Goal: Task Accomplishment & Management: Use online tool/utility

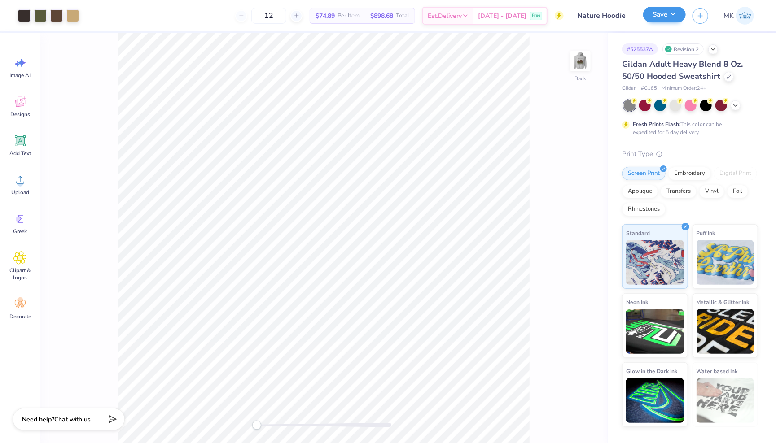
click at [671, 16] on button "Save" at bounding box center [664, 15] width 43 height 16
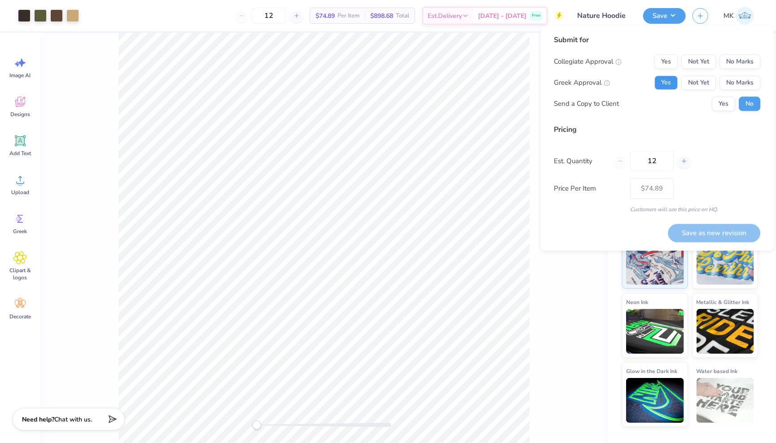
click at [665, 88] on button "Yes" at bounding box center [666, 83] width 23 height 14
click at [729, 67] on button "No Marks" at bounding box center [740, 62] width 41 height 14
click at [695, 236] on button "Save as new revision" at bounding box center [714, 233] width 92 height 18
type input "$74.89"
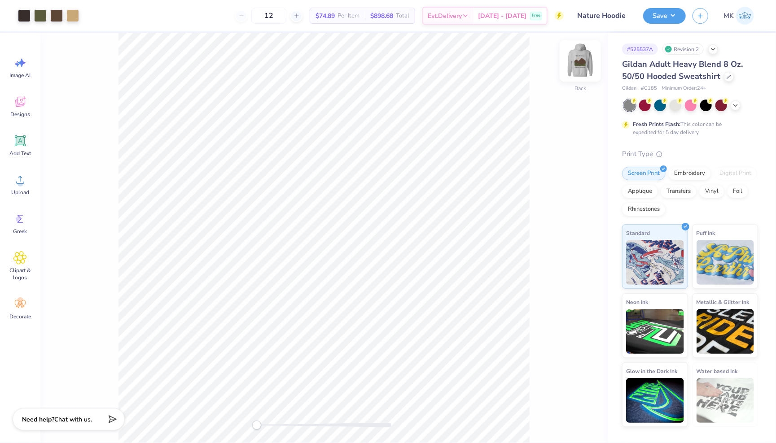
click at [575, 68] on img at bounding box center [580, 61] width 36 height 36
click at [300, 425] on div at bounding box center [324, 425] width 135 height 4
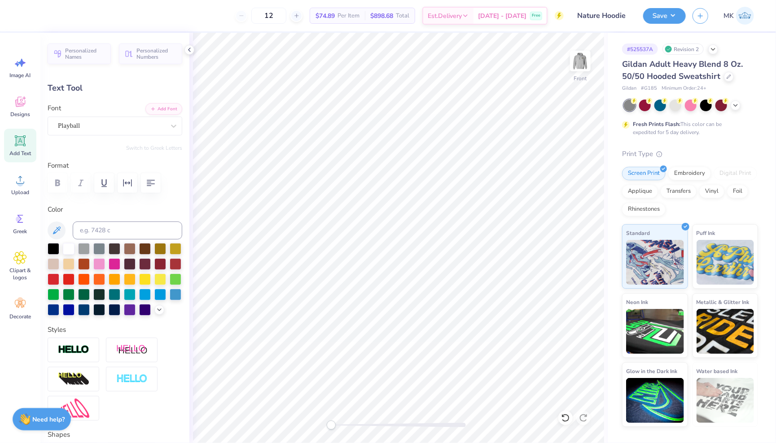
scroll to position [0, 2]
type textarea "Villanova University"
click at [23, 157] on div "Add Text" at bounding box center [20, 146] width 32 height 34
type input "6.58"
type input "1.91"
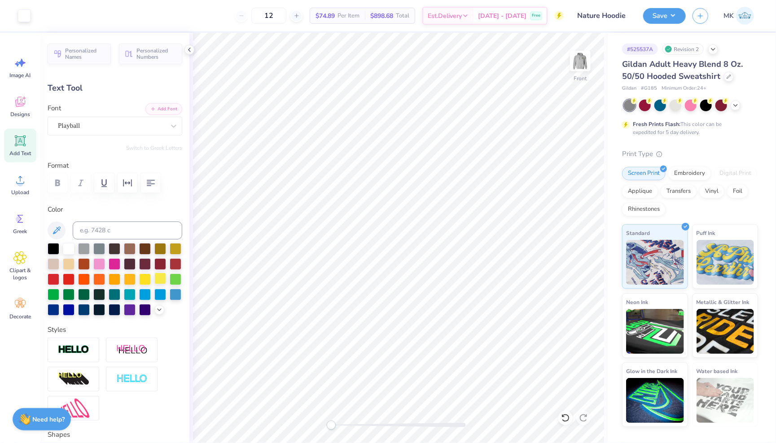
type input "15.05"
type textarea "®"
click at [86, 129] on span "Super Dream" at bounding box center [76, 126] width 36 height 10
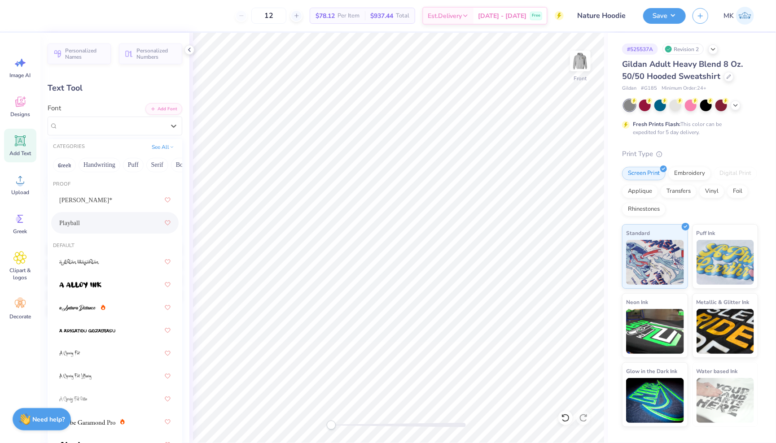
click at [109, 218] on div "Playball" at bounding box center [114, 223] width 111 height 16
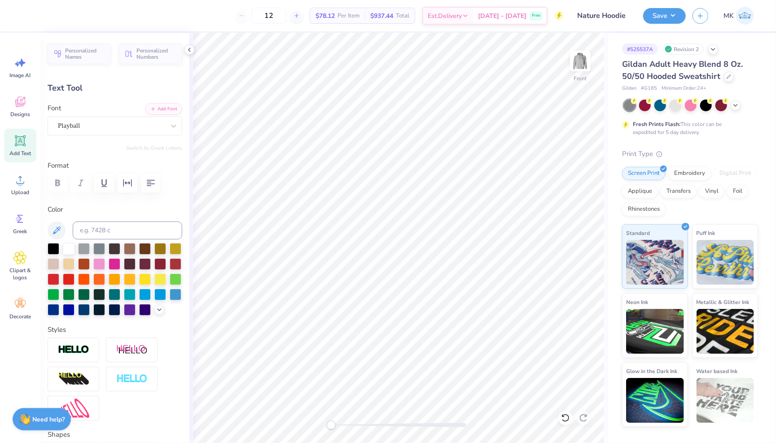
type input "10.51"
type input "1.34"
type input "17.35"
type input "2.04"
type input "1.86"
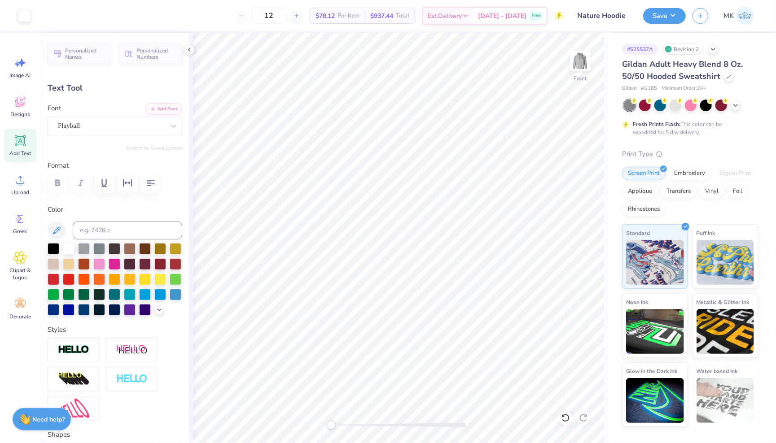
type input "19.17"
type input "10.51"
type input "1.34"
type input "17.35"
type input "2.04"
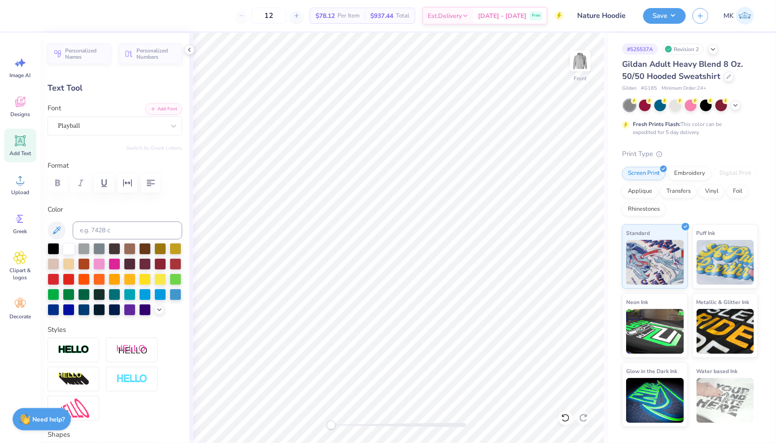
type input "1.86"
type input "19.17"
click at [111, 246] on div at bounding box center [115, 248] width 12 height 12
type input "0.52"
type input "0.47"
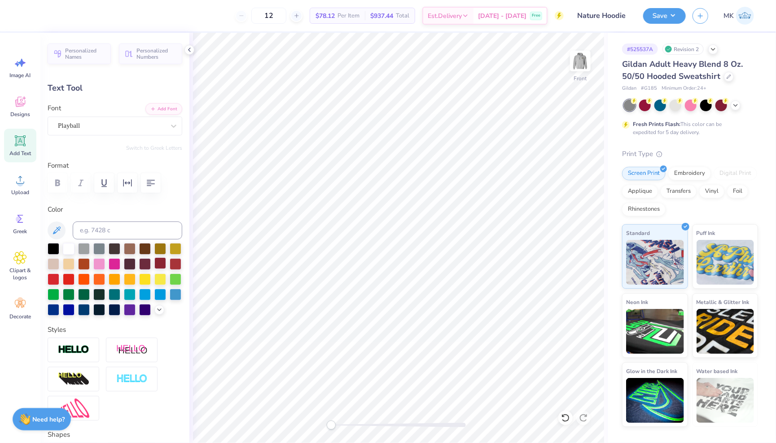
type input "20.56"
click at [391, 424] on div at bounding box center [398, 425] width 135 height 4
